Goal: Ask a question

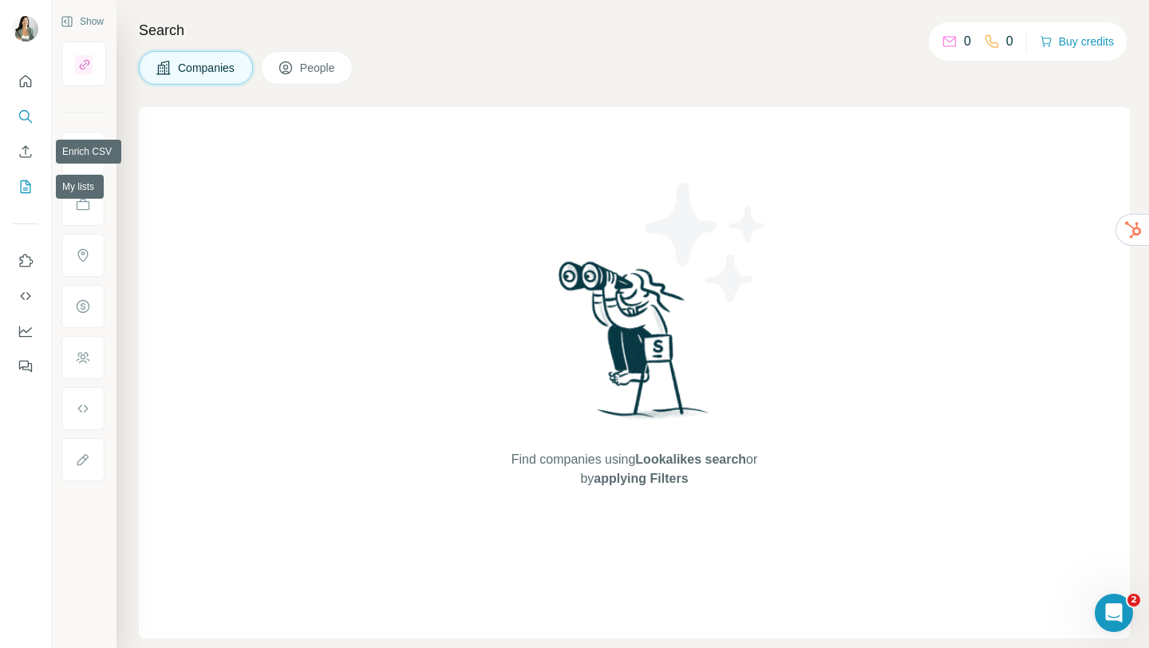
click at [26, 179] on icon "My lists" at bounding box center [26, 187] width 16 height 16
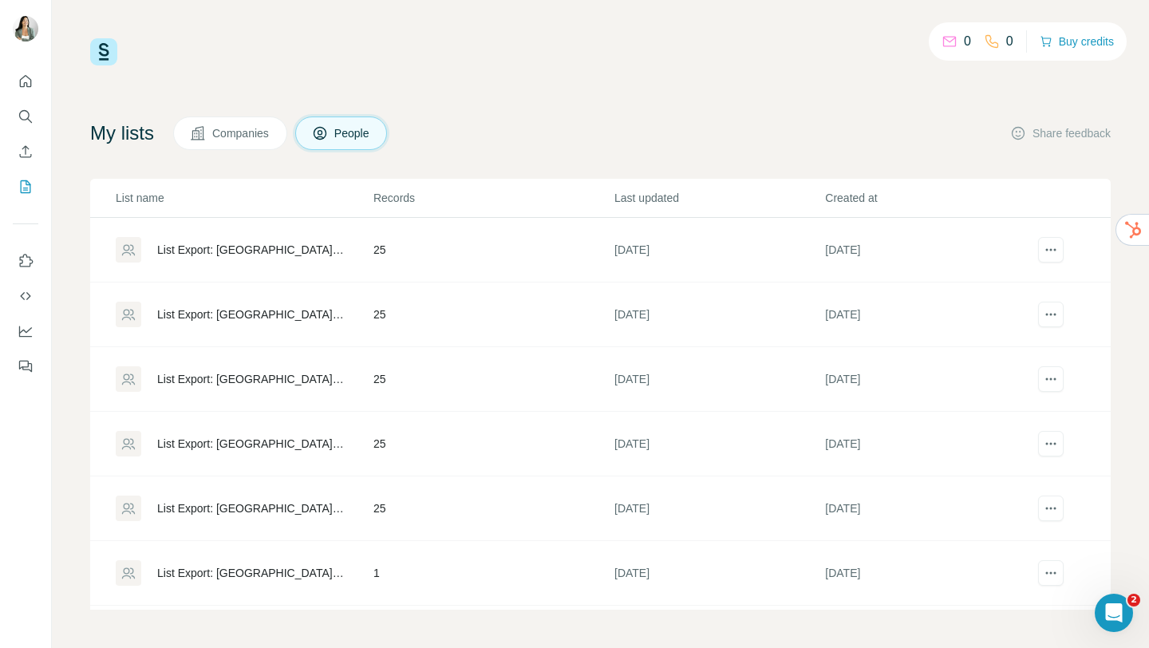
click at [431, 60] on div "0 0 Buy credits" at bounding box center [600, 51] width 1021 height 27
click at [25, 85] on icon "Quick start" at bounding box center [26, 81] width 16 height 16
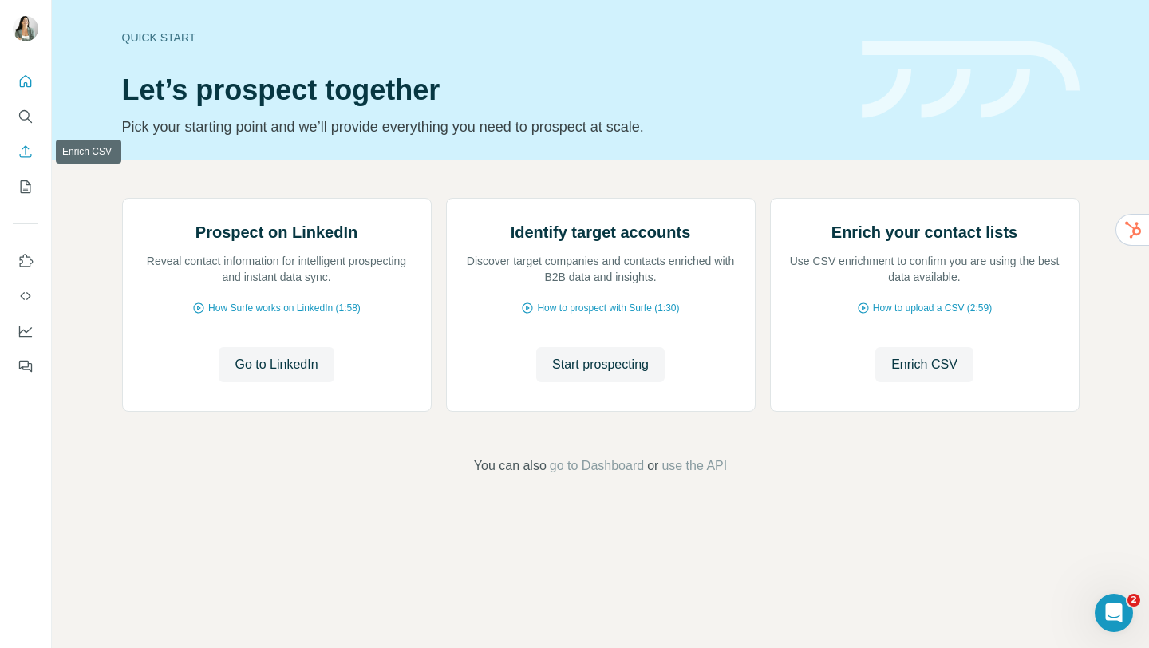
click at [24, 165] on button "Enrich CSV" at bounding box center [26, 151] width 26 height 29
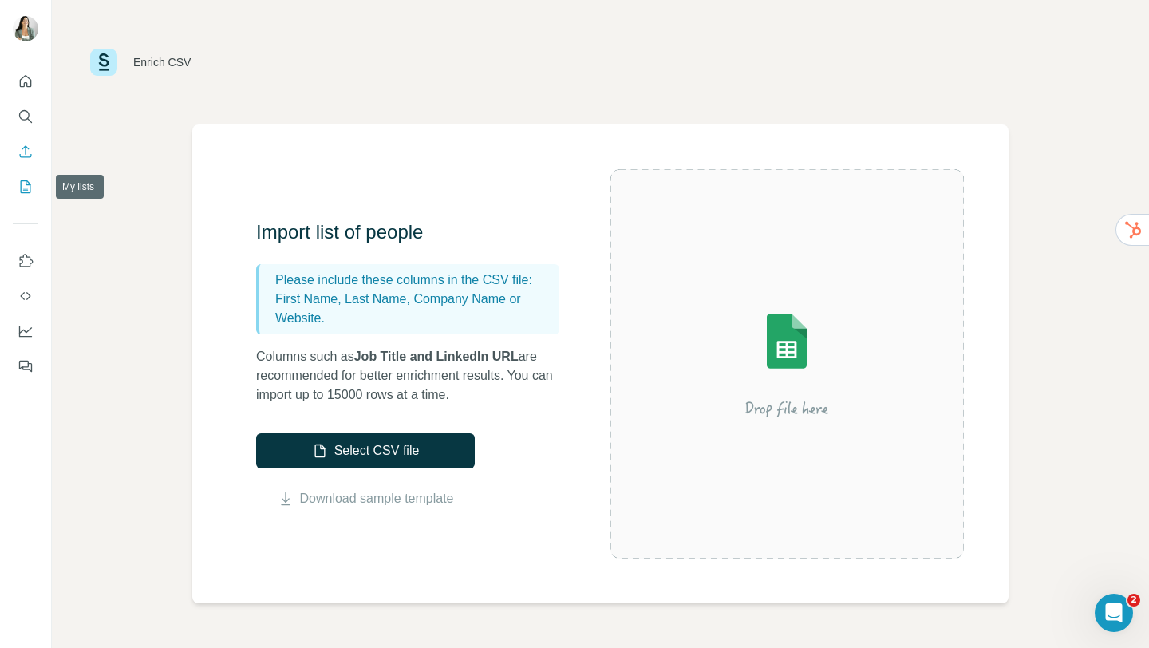
click at [21, 192] on icon "My lists" at bounding box center [26, 186] width 10 height 13
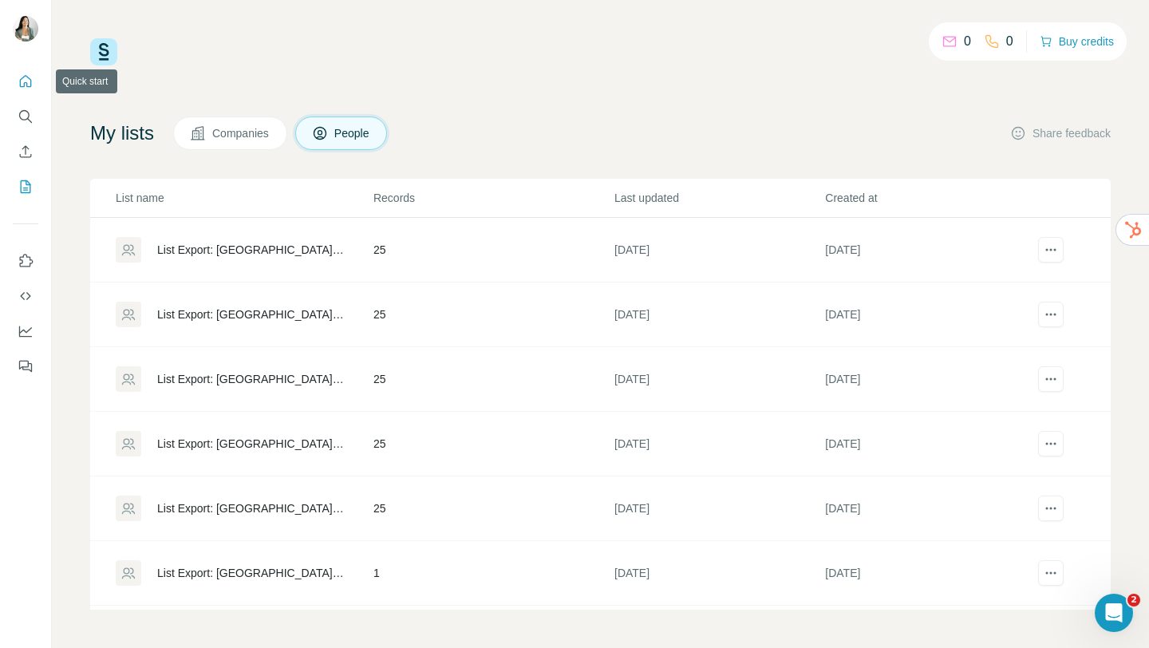
click at [26, 91] on button "Quick start" at bounding box center [26, 81] width 26 height 29
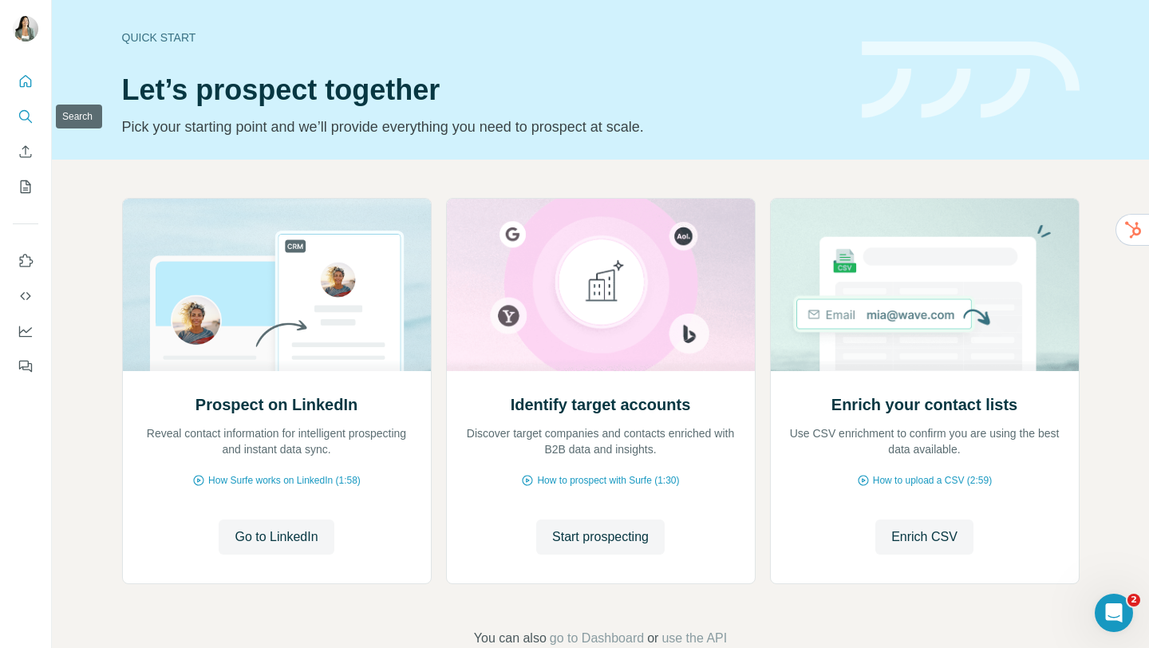
click at [26, 130] on button "Search" at bounding box center [26, 116] width 26 height 29
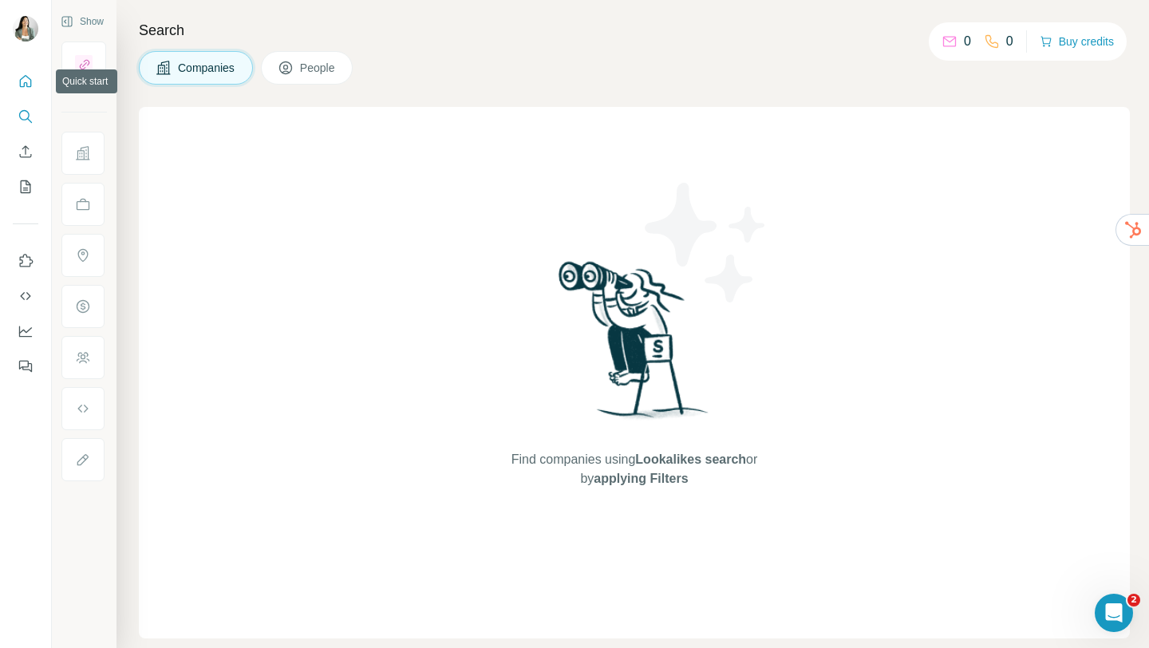
click at [23, 79] on icon "Quick start" at bounding box center [26, 81] width 16 height 16
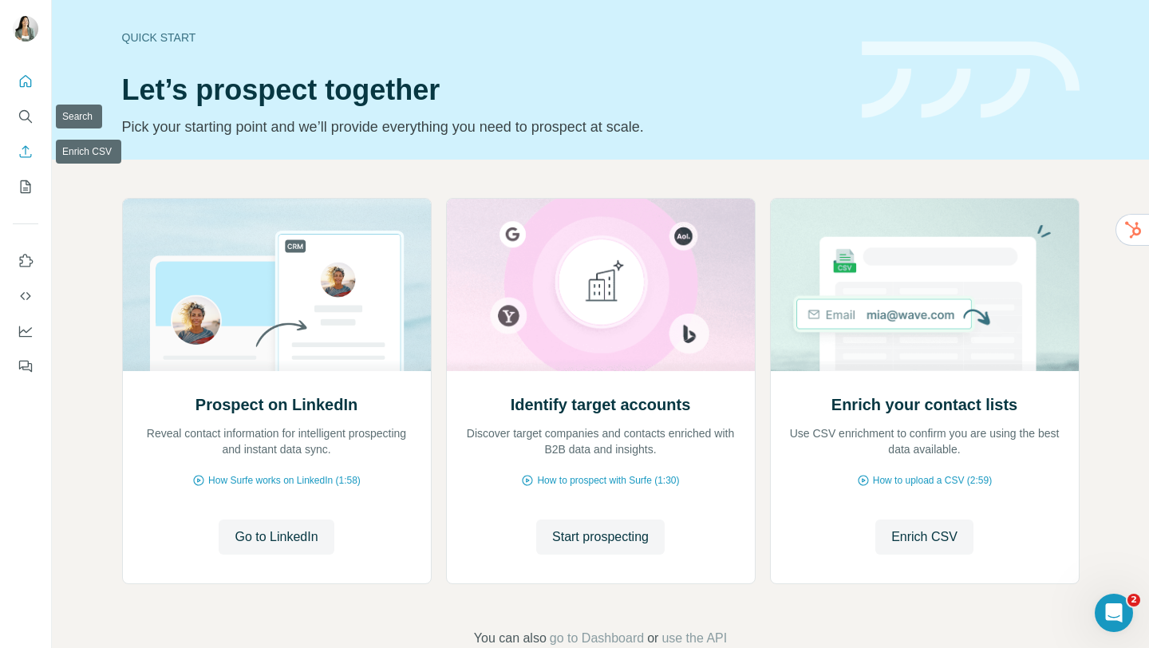
click at [25, 152] on icon "Enrich CSV" at bounding box center [26, 152] width 16 height 16
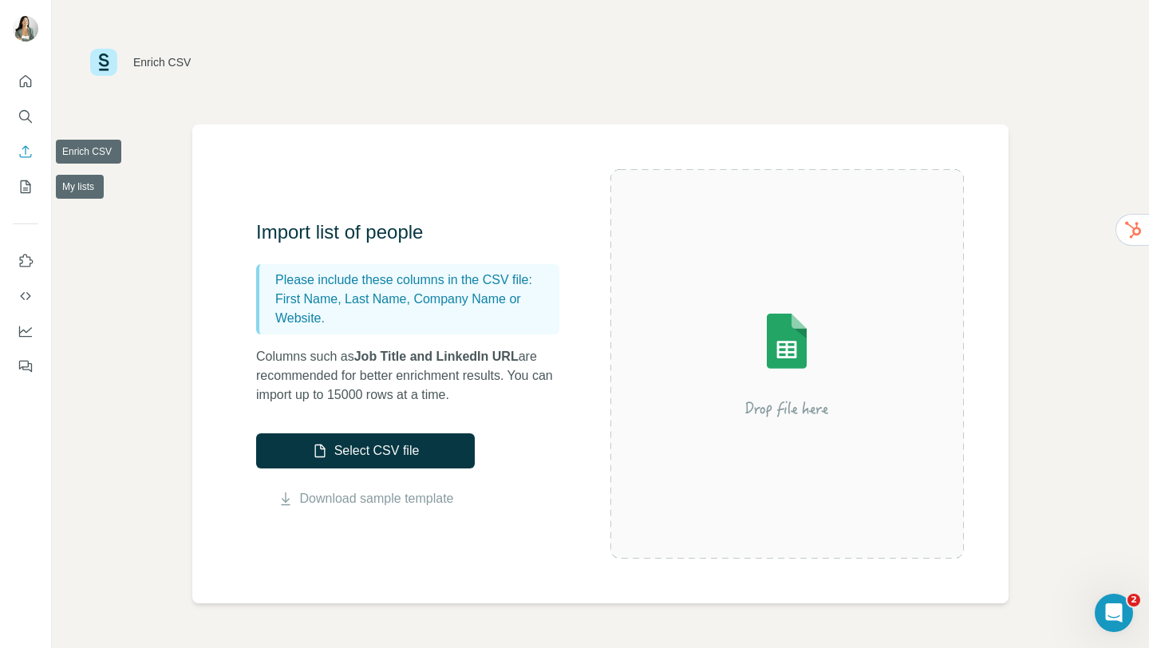
click at [25, 204] on div at bounding box center [25, 218] width 51 height 323
click at [26, 194] on icon "My lists" at bounding box center [26, 187] width 16 height 16
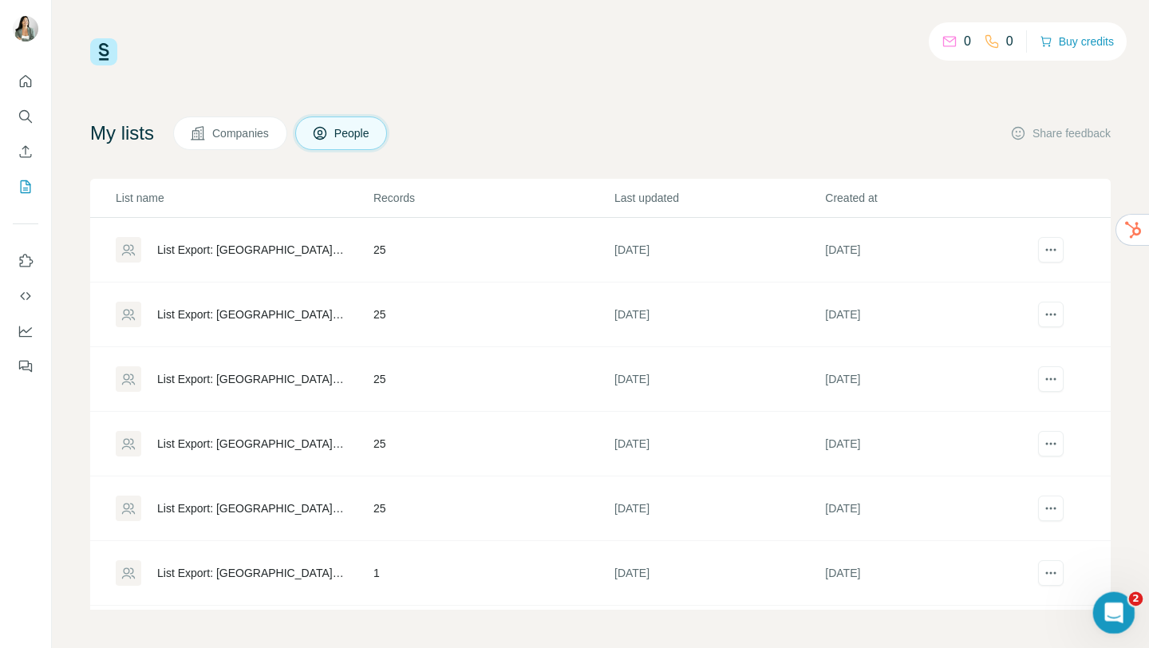
click at [1116, 575] on icon "Open Intercom Messenger" at bounding box center [1112, 611] width 26 height 26
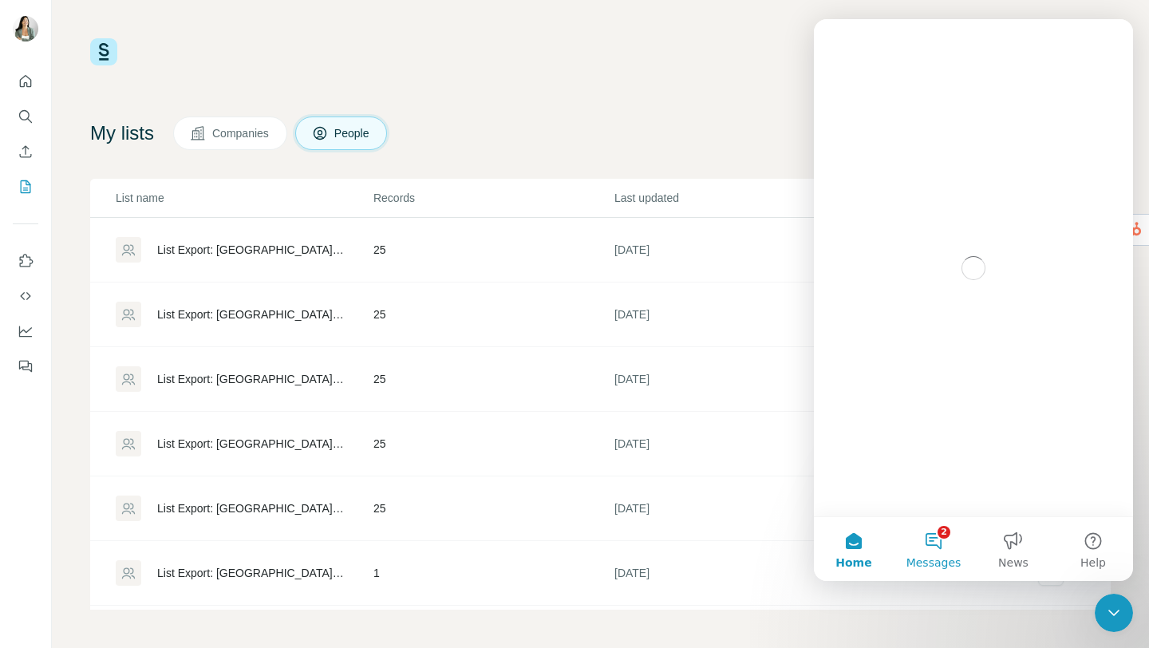
click at [915, 559] on span "Messages" at bounding box center [934, 562] width 55 height 11
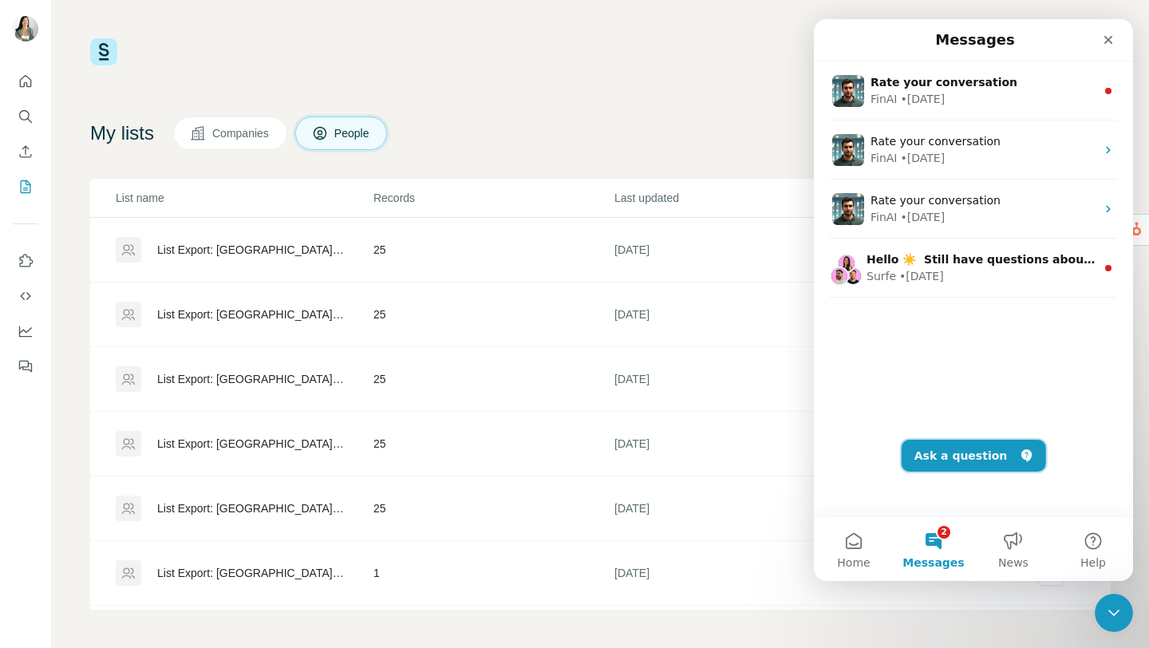
click at [959, 458] on button "Ask a question" at bounding box center [974, 456] width 144 height 32
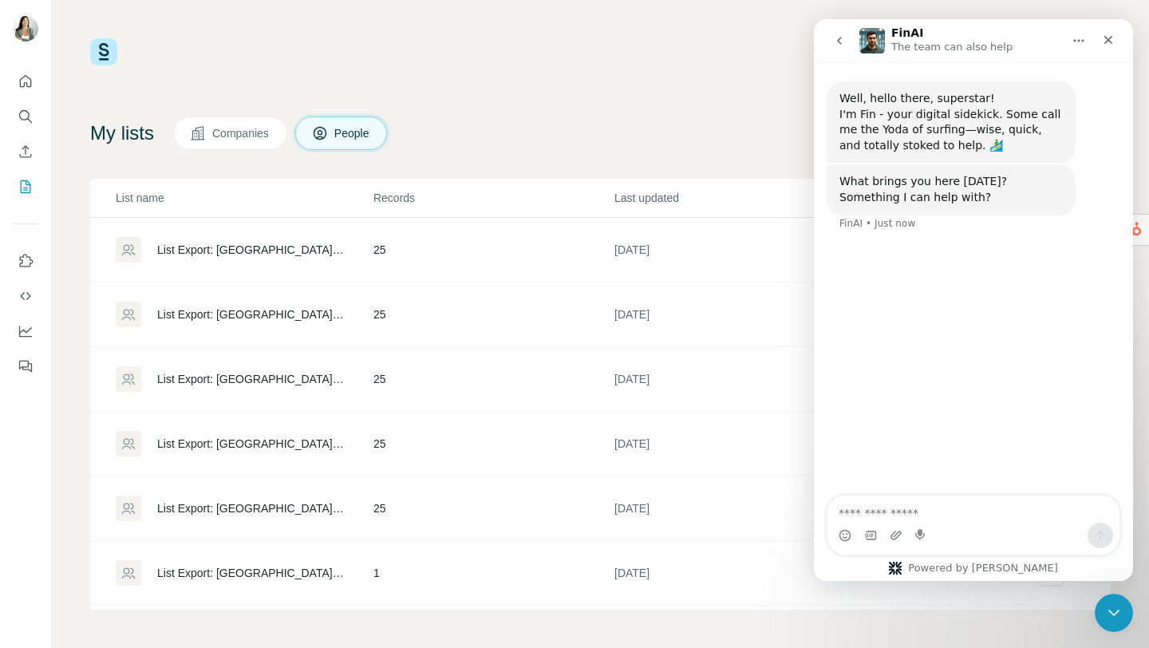
click at [886, 504] on textarea "Ask a question…" at bounding box center [974, 509] width 292 height 27
type textarea "**********"
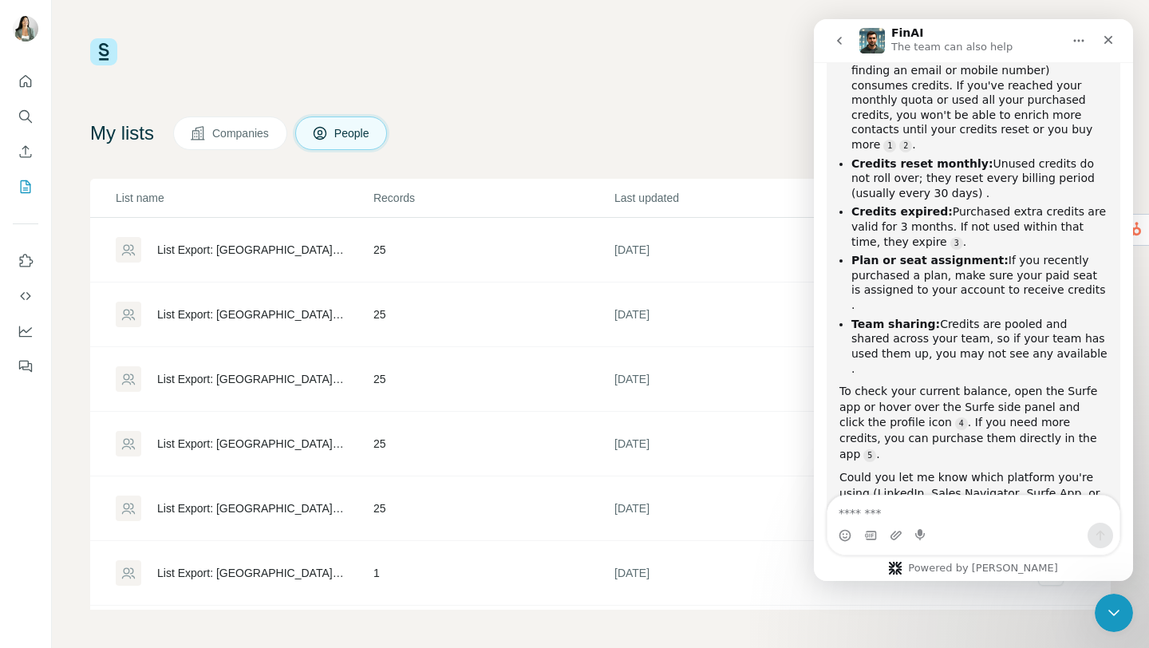
scroll to position [296, 0]
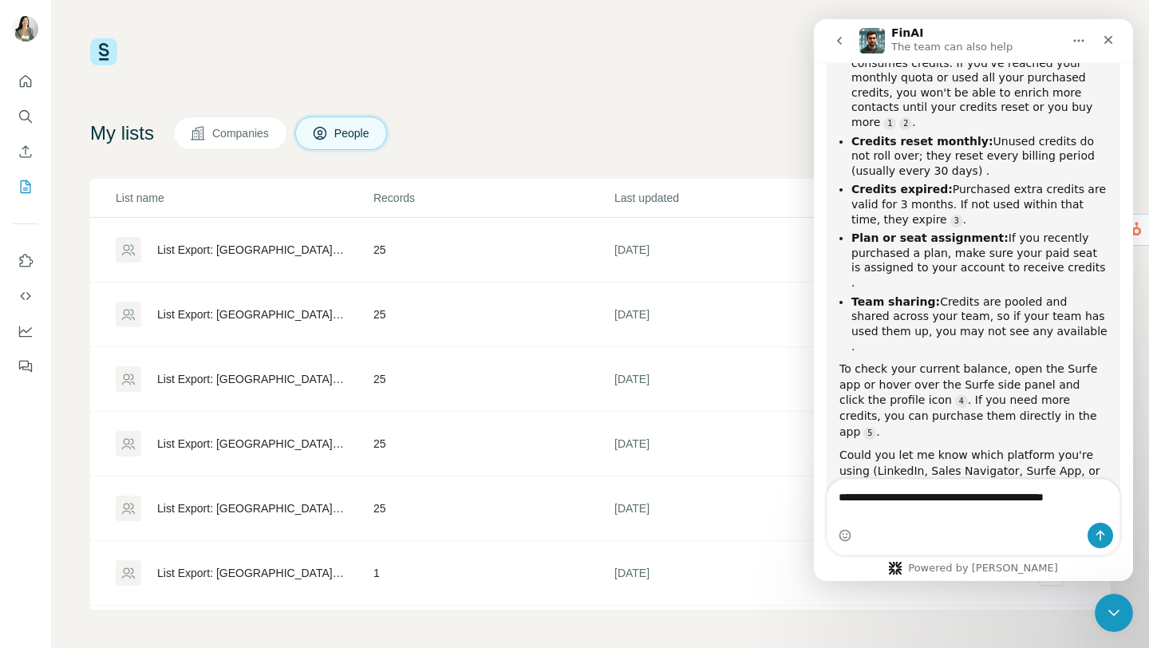
type textarea "**********"
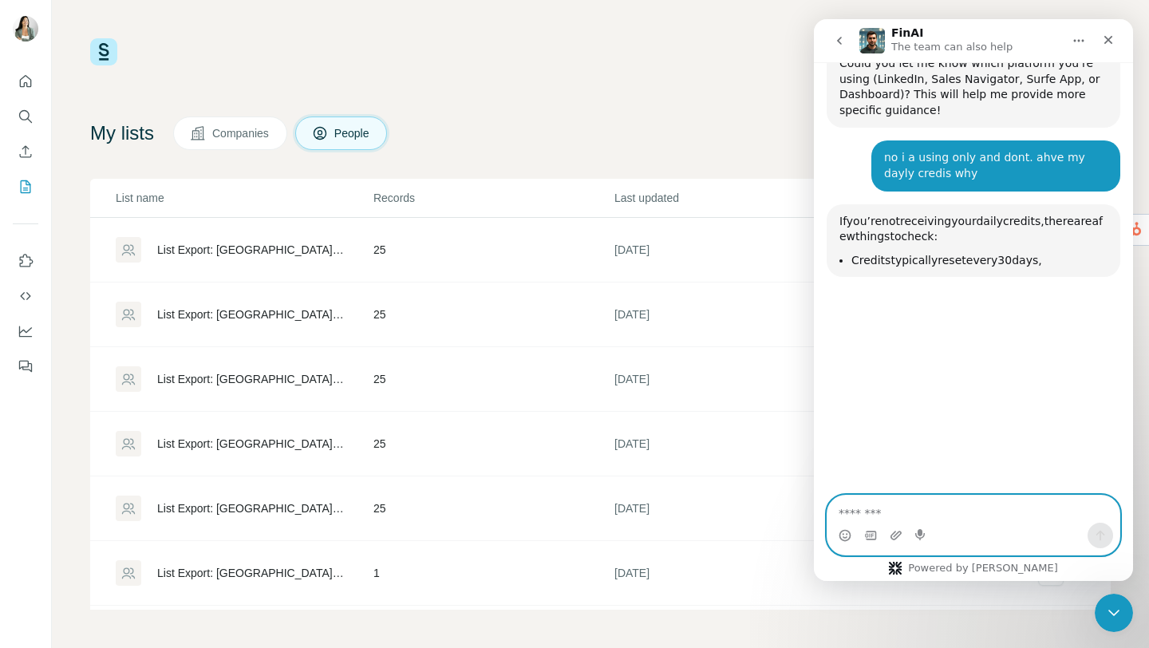
scroll to position [713, 0]
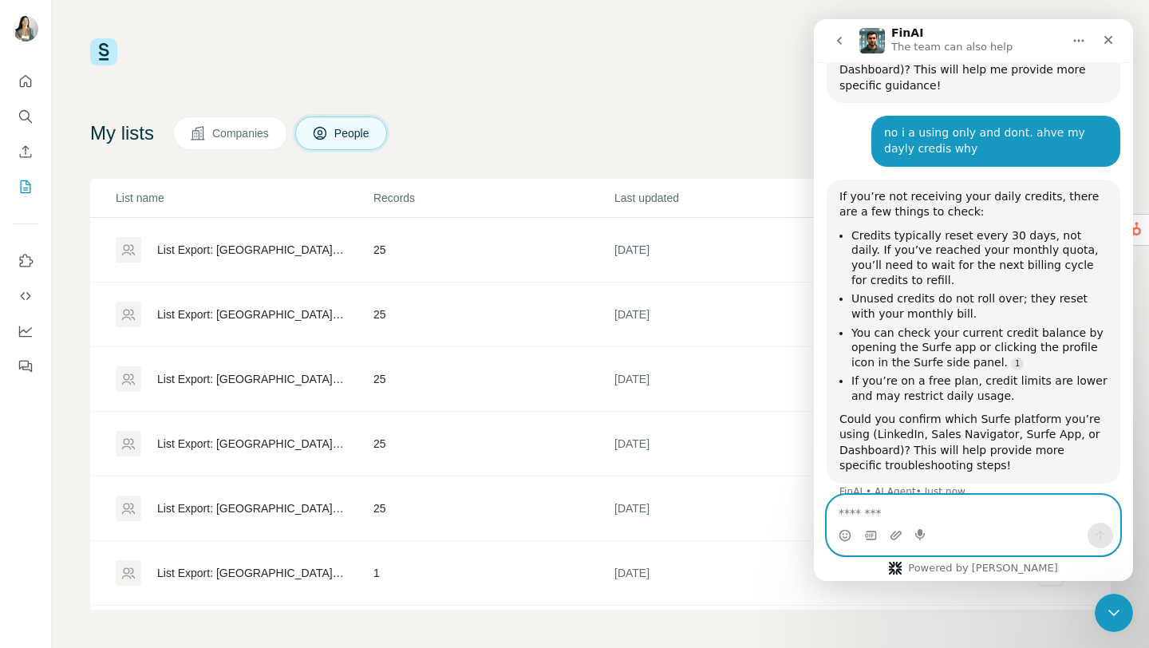
click at [874, 500] on textarea "Message…" at bounding box center [974, 509] width 292 height 27
type textarea "**********"
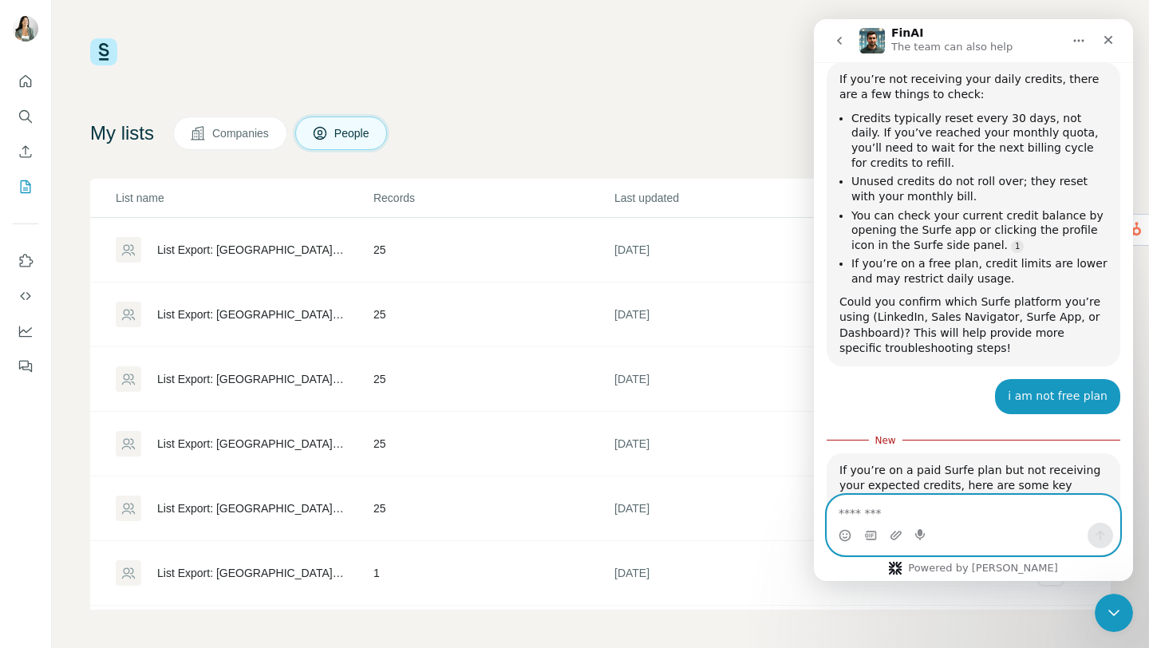
scroll to position [517, 0]
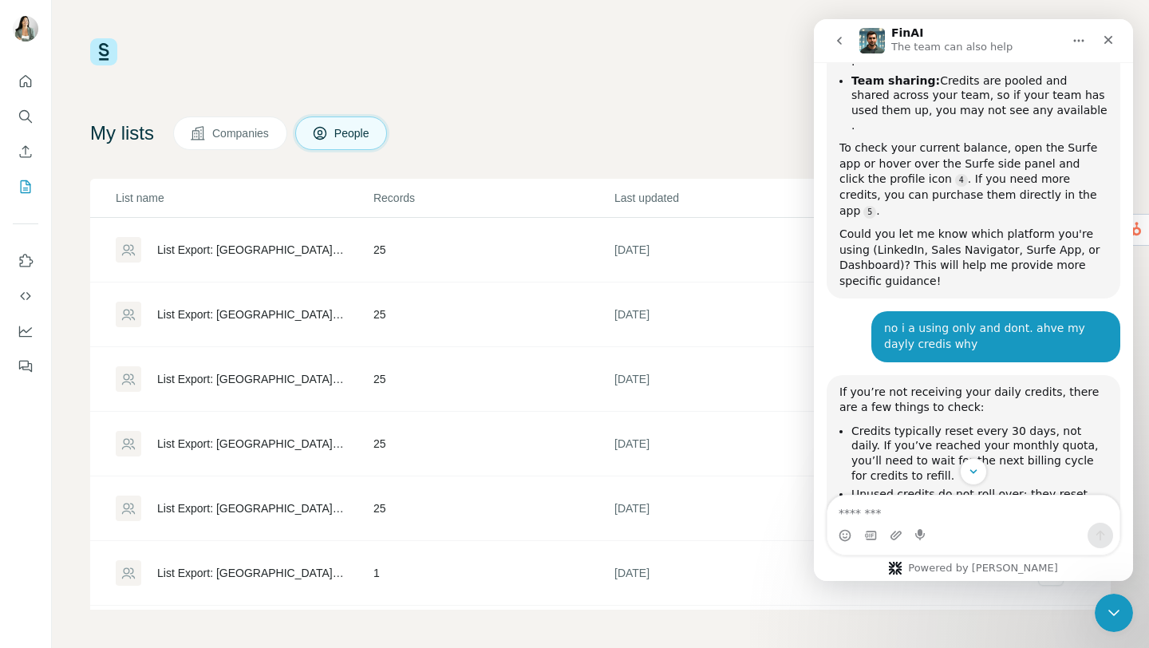
click at [658, 178] on div "My lists Companies People Share feedback List name Records Last updated Created…" at bounding box center [600, 363] width 1021 height 493
click at [1109, 49] on div "Close" at bounding box center [1108, 40] width 29 height 29
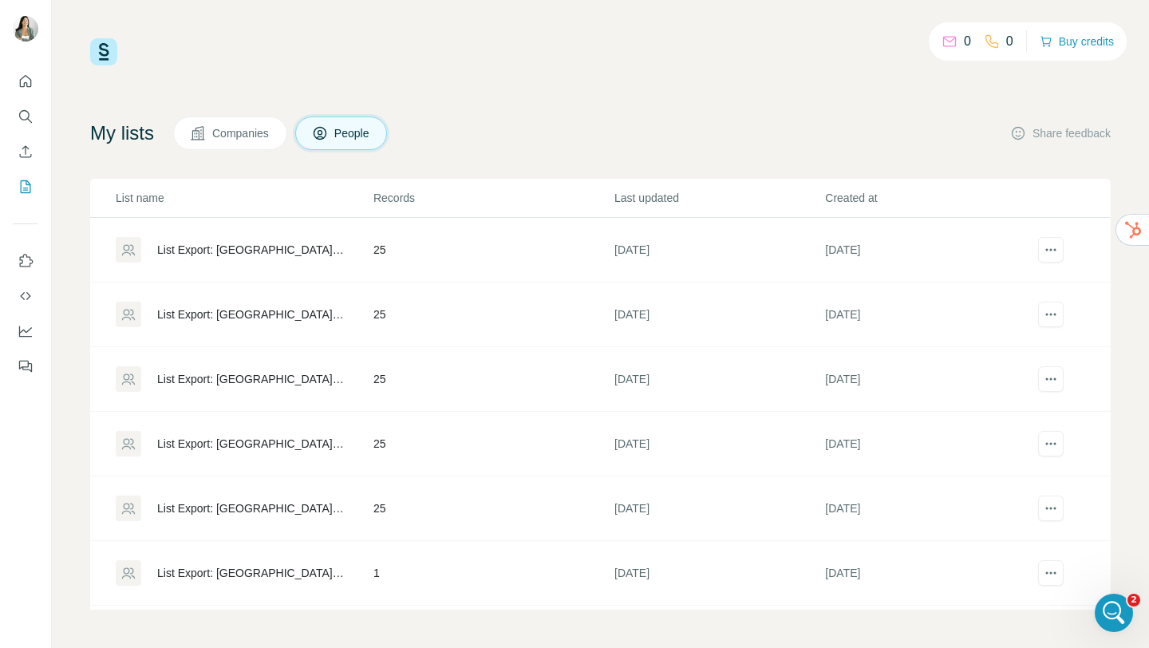
scroll to position [1138, 0]
click at [25, 75] on icon "Quick start" at bounding box center [26, 81] width 12 height 12
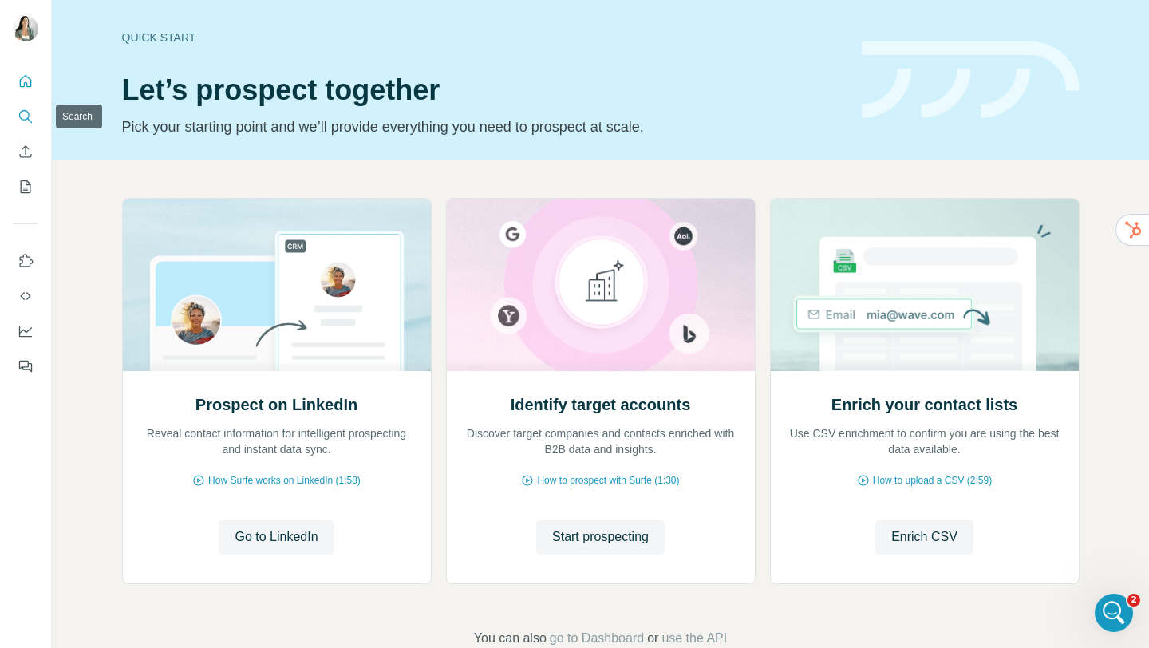
click at [29, 105] on button "Search" at bounding box center [26, 116] width 26 height 29
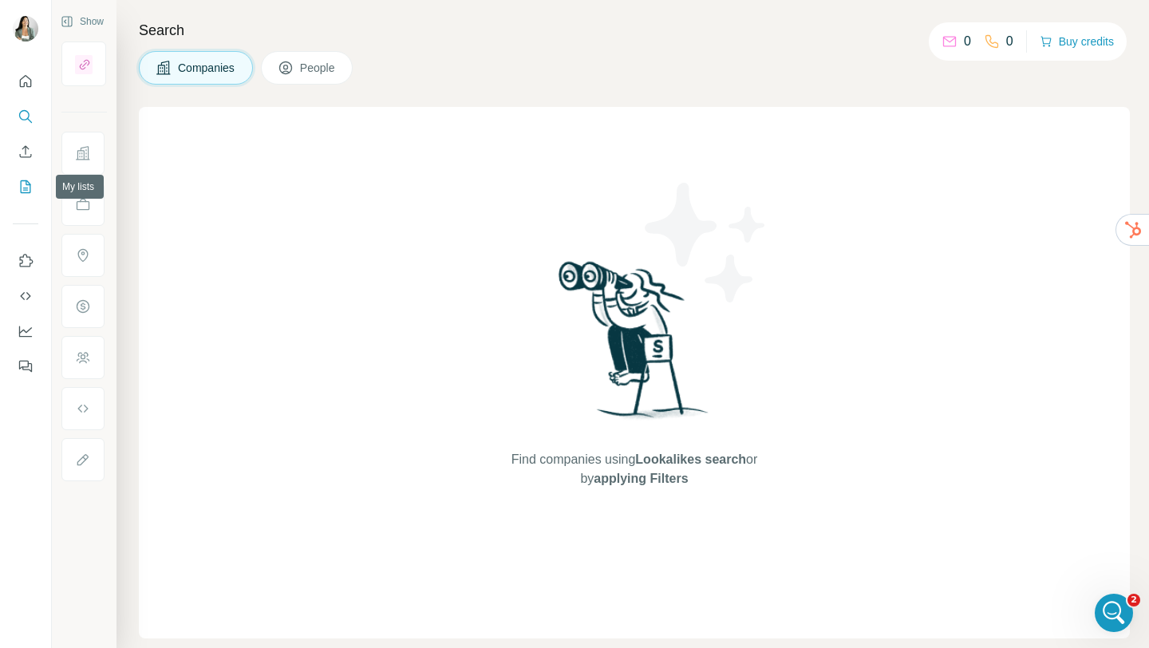
click at [29, 197] on button "My lists" at bounding box center [26, 186] width 26 height 29
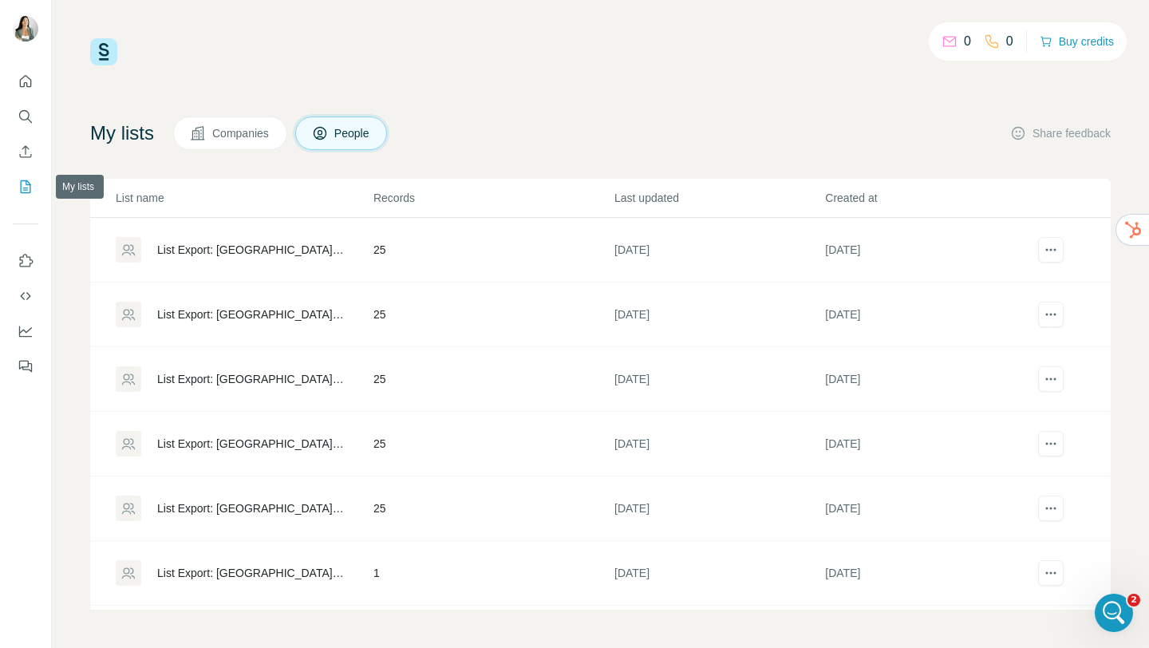
click at [28, 259] on icon "Use Surfe on LinkedIn" at bounding box center [26, 261] width 16 height 16
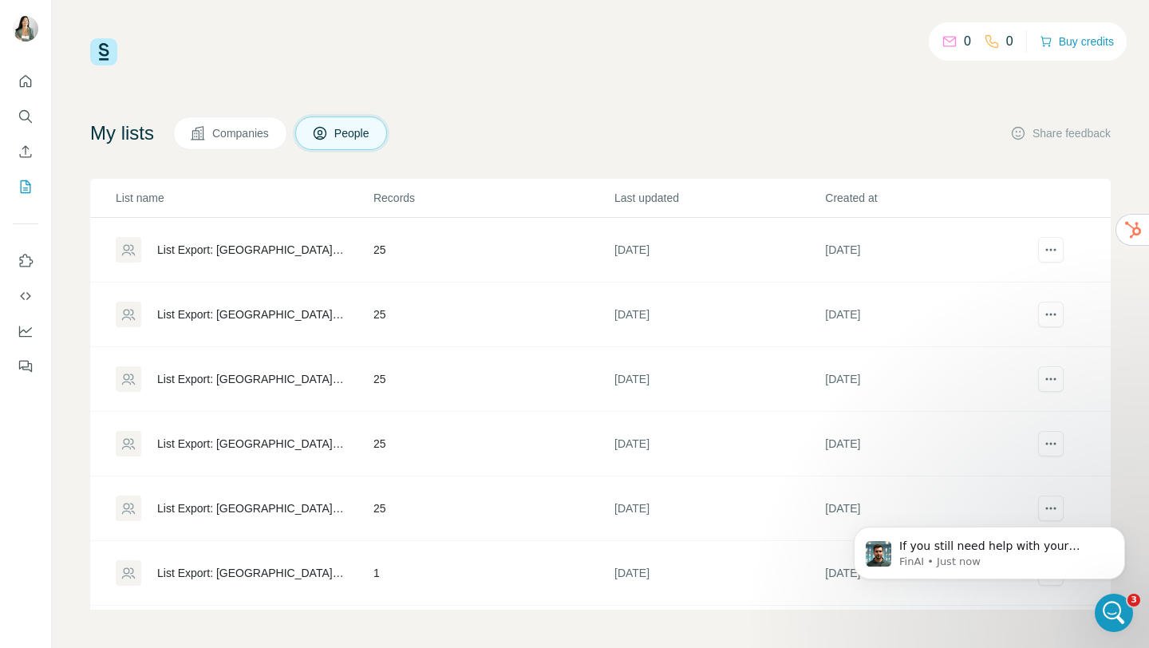
scroll to position [1237, 0]
click at [941, 552] on p "If you still need help with your credits issue, I'm here to assist you further.…" at bounding box center [1003, 547] width 206 height 16
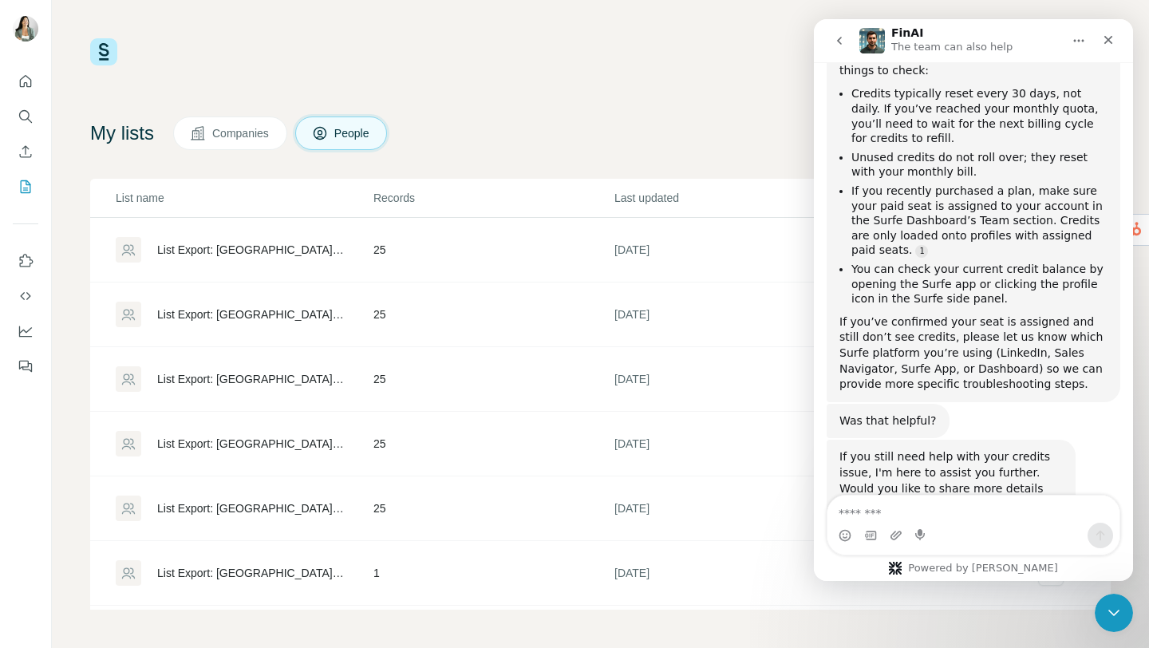
click at [699, 115] on div "0 0 Buy credits My lists Companies People Share feedback List name Records Last…" at bounding box center [600, 323] width 1021 height 571
click at [624, 45] on div "0 0 Buy credits" at bounding box center [600, 51] width 1021 height 27
click at [1107, 40] on icon "Close" at bounding box center [1109, 40] width 9 height 9
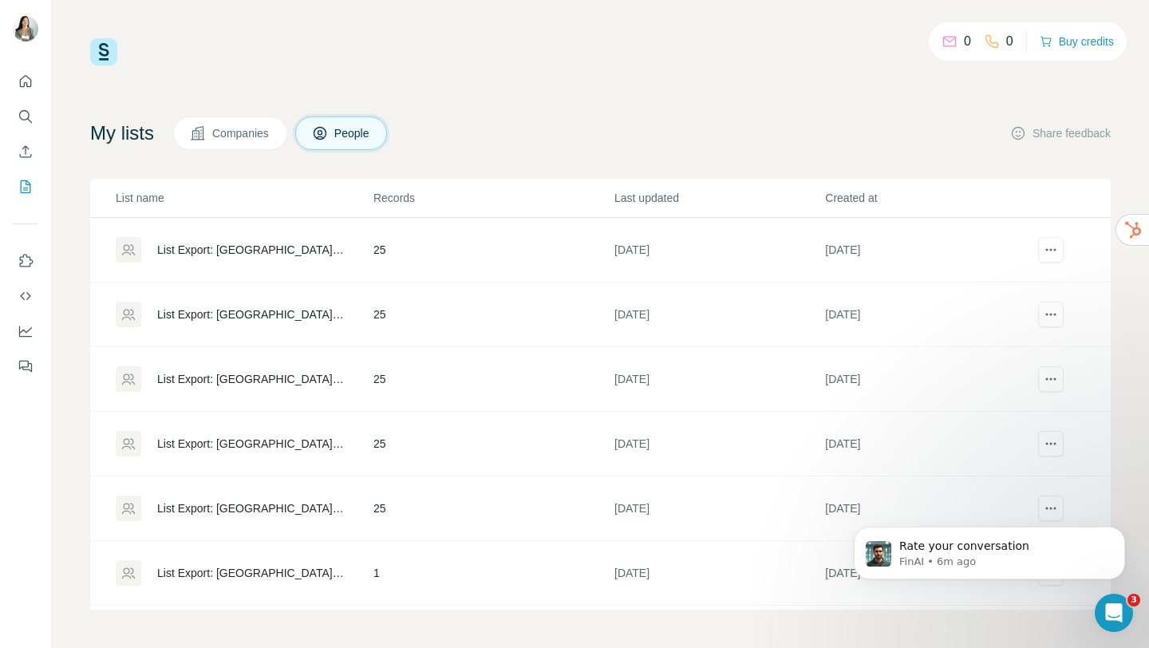
scroll to position [1437, 0]
